Goal: Task Accomplishment & Management: Manage account settings

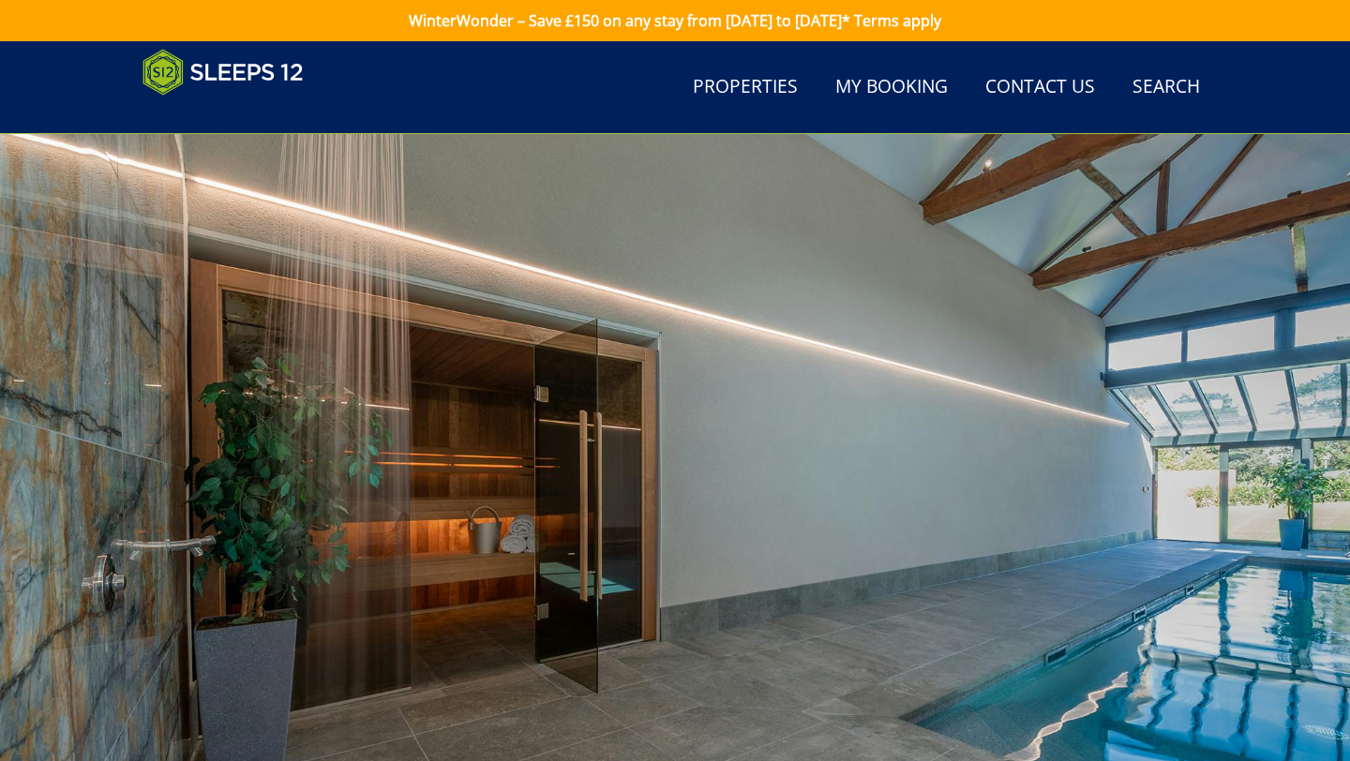
select select "2078"
select select "1771"
select select "1776"
select select "1787"
select select "1792"
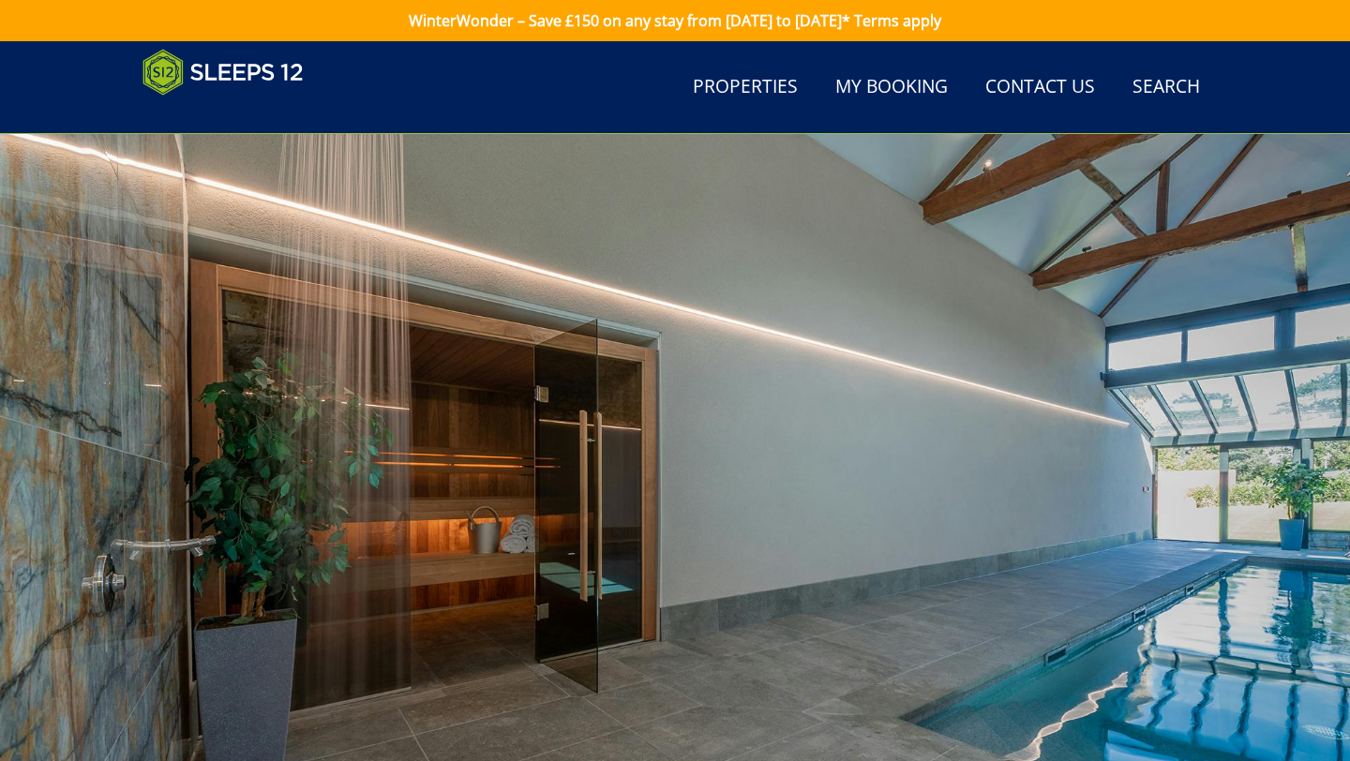
select select "1794"
select select "1797"
select select "1798"
select select "1800"
select select "1802"
